Goal: Transaction & Acquisition: Purchase product/service

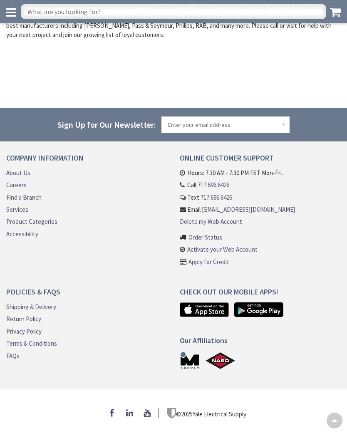
scroll to position [282, 0]
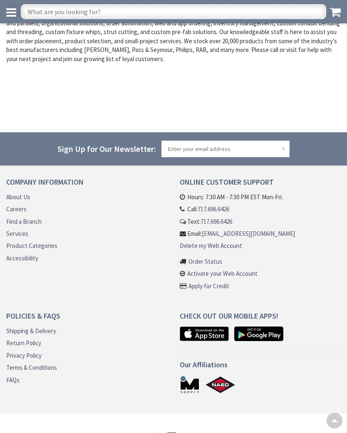
click at [42, 246] on link "Product Categories" at bounding box center [31, 245] width 51 height 9
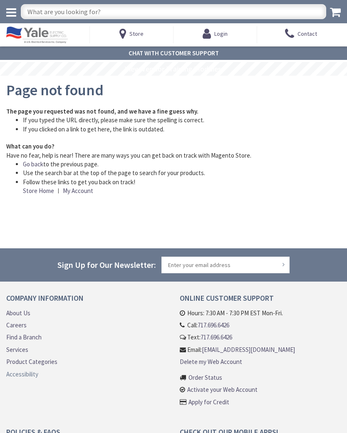
click at [27, 373] on link "Accessibility" at bounding box center [22, 374] width 32 height 9
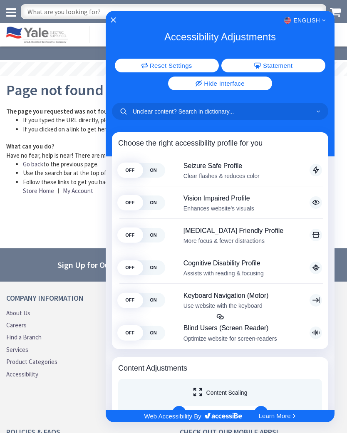
click at [71, 401] on div at bounding box center [173, 216] width 347 height 433
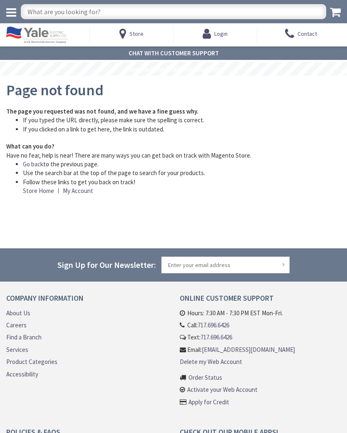
click at [42, 358] on link "Product Categories" at bounding box center [31, 362] width 51 height 9
click at [28, 338] on link "Find a Branch" at bounding box center [23, 337] width 35 height 9
click at [16, 346] on link "Services" at bounding box center [17, 350] width 22 height 9
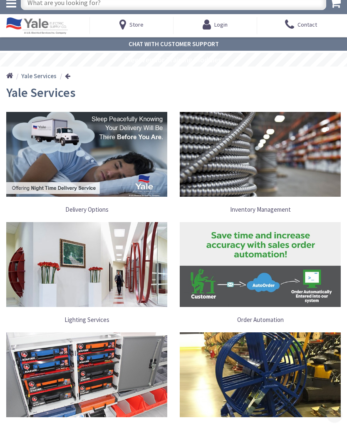
scroll to position [9, 0]
click at [262, 154] on img at bounding box center [260, 154] width 161 height 85
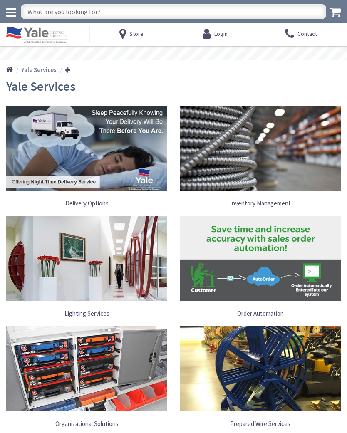
scroll to position [9, 0]
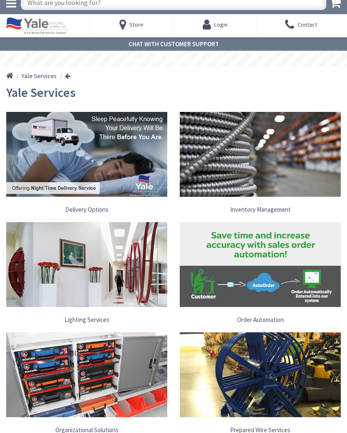
click at [39, 78] on strong "Yale Services" at bounding box center [38, 76] width 35 height 8
click at [67, 76] on link at bounding box center [67, 76] width 5 height 6
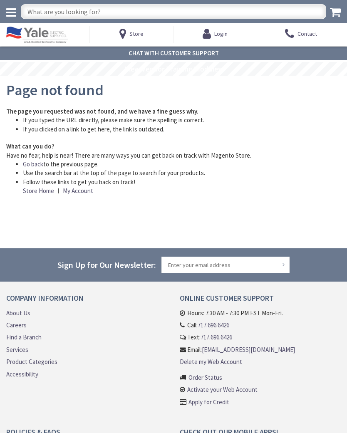
click at [140, 34] on span "Store" at bounding box center [136, 33] width 14 height 7
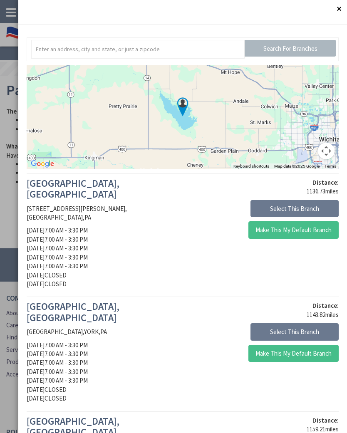
click at [339, 7] on button "Close" at bounding box center [339, 8] width 17 height 17
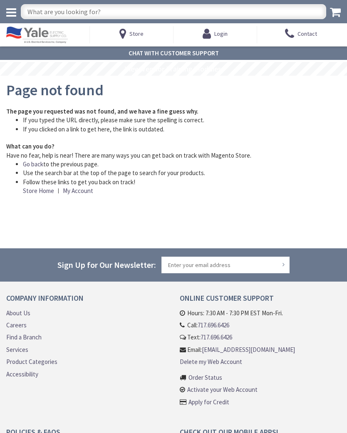
click at [51, 13] on input "text" at bounding box center [174, 11] width 306 height 15
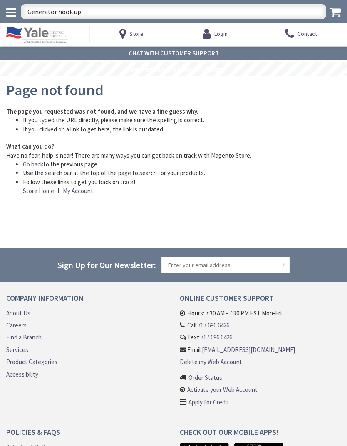
type input "Generator hook up"
click at [10, 9] on icon at bounding box center [11, 13] width 10 height 12
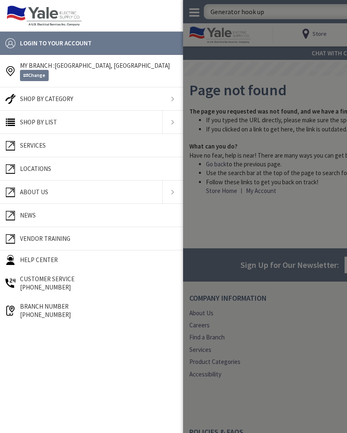
click at [35, 122] on span "Shop By List" at bounding box center [38, 122] width 37 height 8
click at [40, 100] on link at bounding box center [91, 98] width 183 height 23
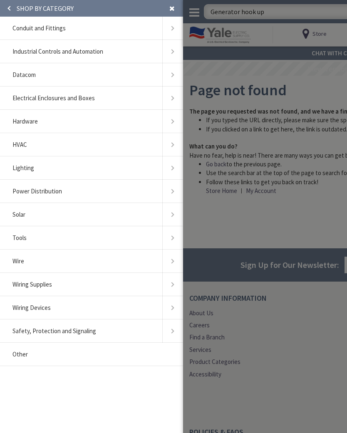
click at [50, 51] on span "Industrial Controls and Automation" at bounding box center [57, 51] width 91 height 8
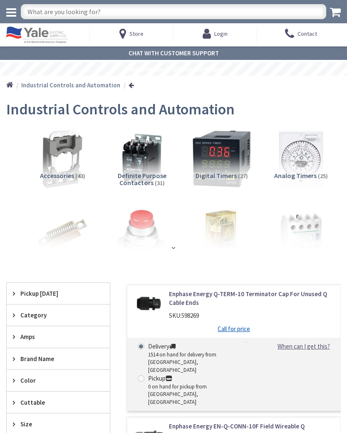
click at [15, 12] on icon at bounding box center [11, 13] width 10 height 12
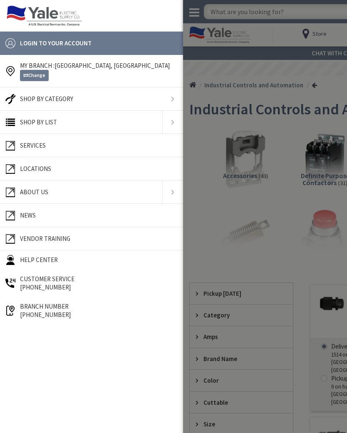
click at [40, 99] on link at bounding box center [91, 98] width 183 height 23
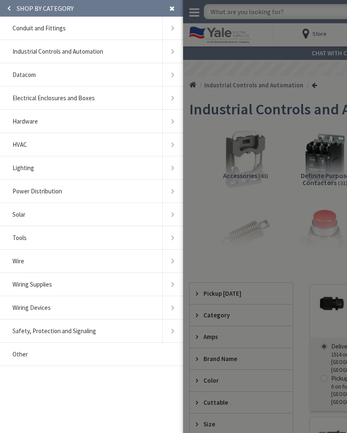
click at [40, 358] on link "Other" at bounding box center [91, 354] width 175 height 17
